Goal: Navigation & Orientation: Find specific page/section

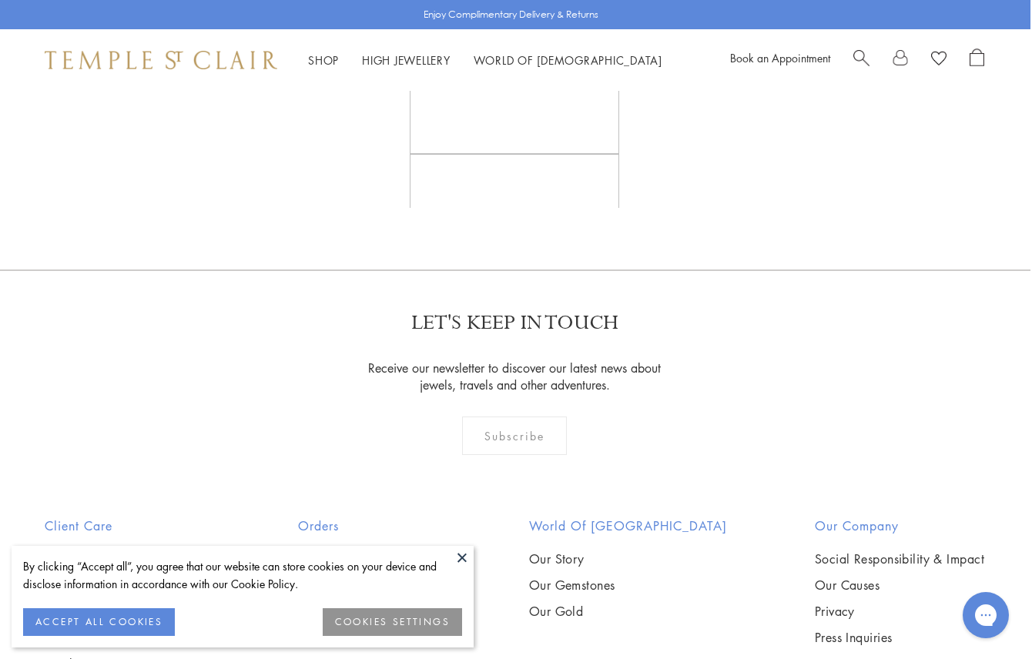
scroll to position [4179, 2]
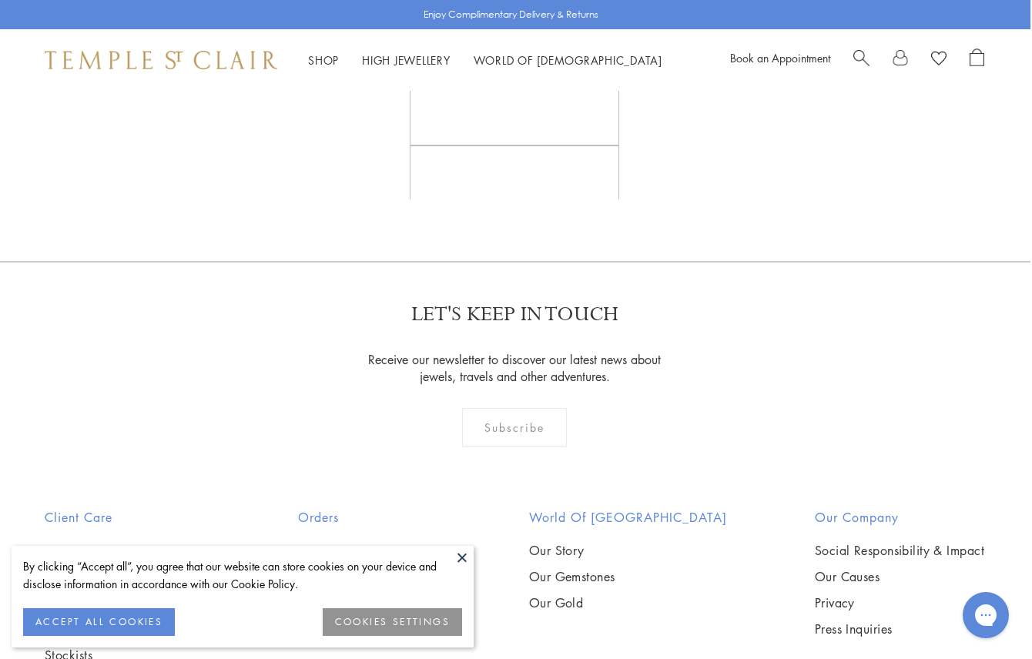
click at [0, 0] on img at bounding box center [0, 0] width 0 height 0
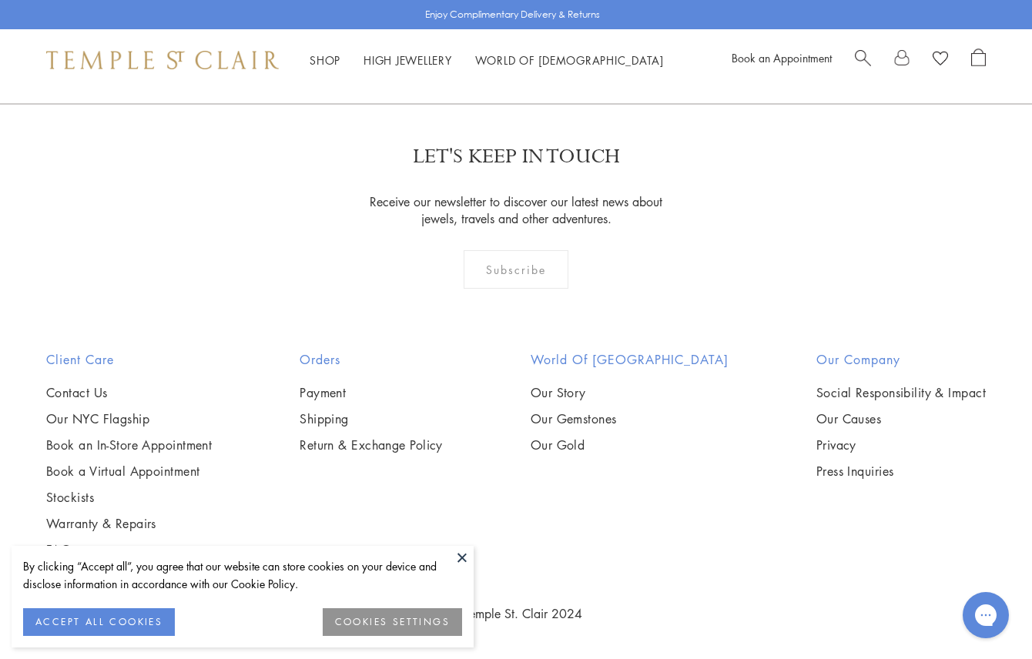
scroll to position [6439, 0]
